Goal: Task Accomplishment & Management: Manage account settings

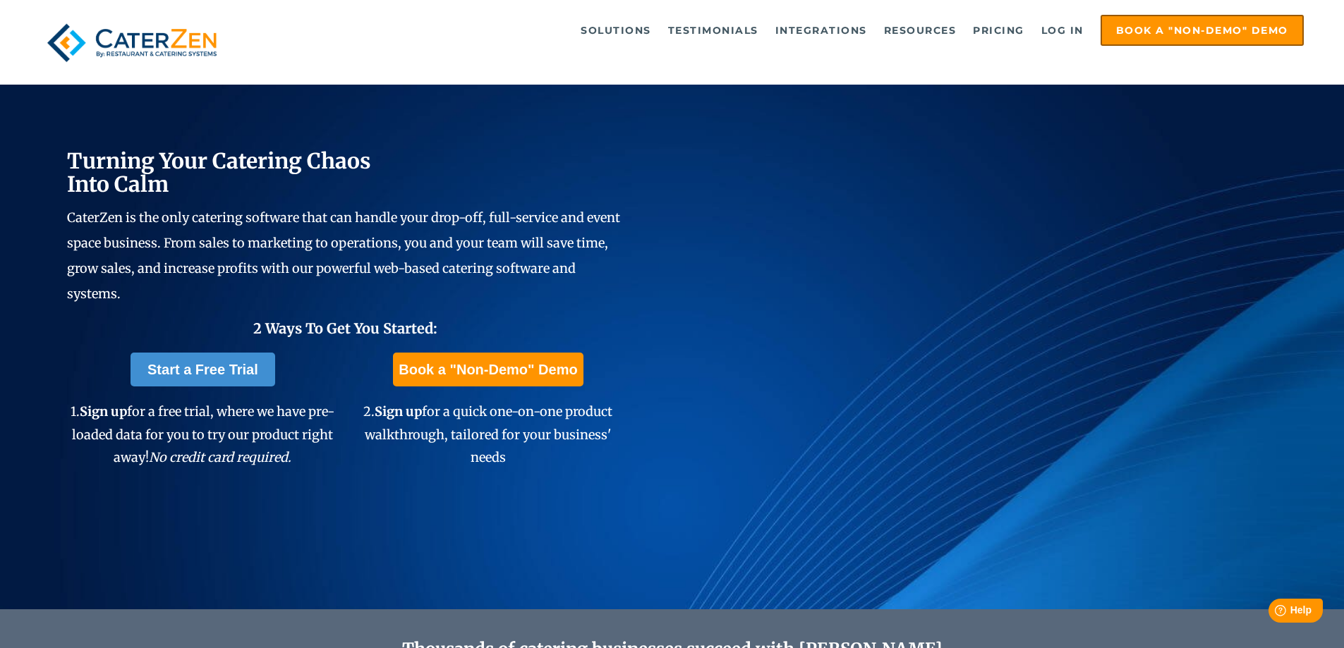
drag, startPoint x: 1063, startPoint y: 32, endPoint x: 977, endPoint y: 7, distance: 90.2
click at [1063, 32] on link "Log in" at bounding box center [1062, 30] width 56 height 28
click at [1068, 26] on link "Log in" at bounding box center [1062, 30] width 56 height 28
click at [1069, 28] on link "Log in" at bounding box center [1062, 30] width 56 height 28
